Goal: Information Seeking & Learning: Learn about a topic

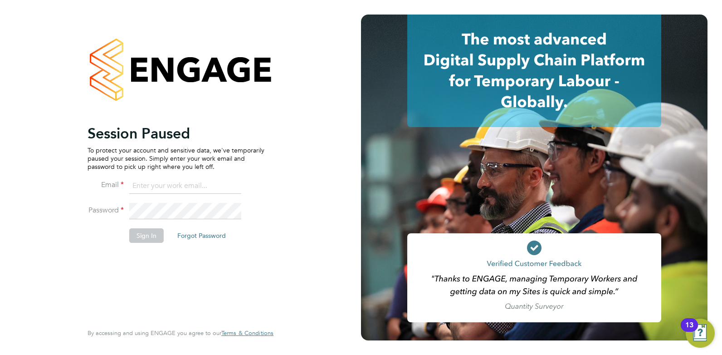
click at [188, 185] on input at bounding box center [185, 186] width 112 height 16
type input "danielclarke@jjfox.com"
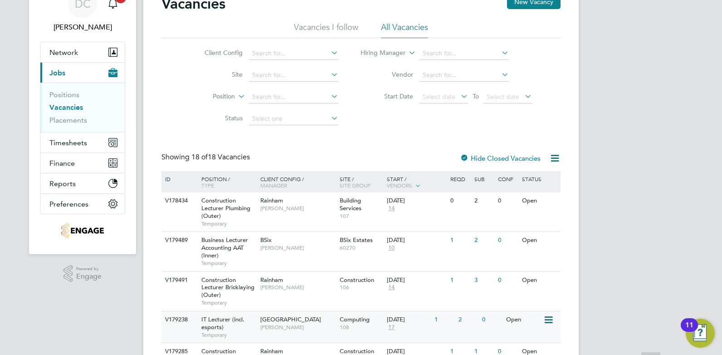
scroll to position [79, 0]
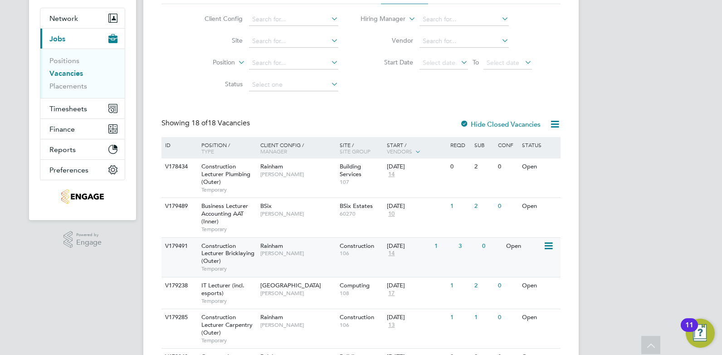
click at [309, 258] on div "Rainham [PERSON_NAME]" at bounding box center [297, 250] width 79 height 24
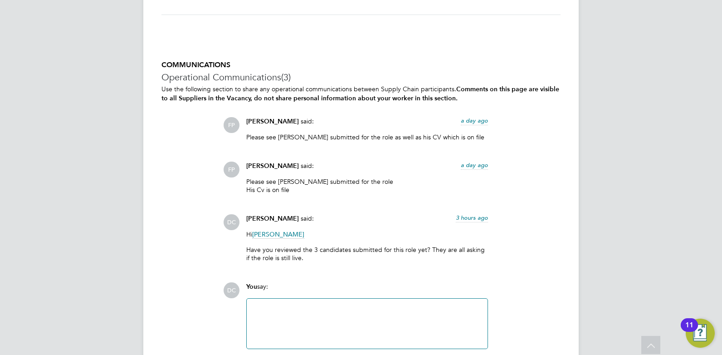
scroll to position [1940, 0]
